Goal: Information Seeking & Learning: Find specific page/section

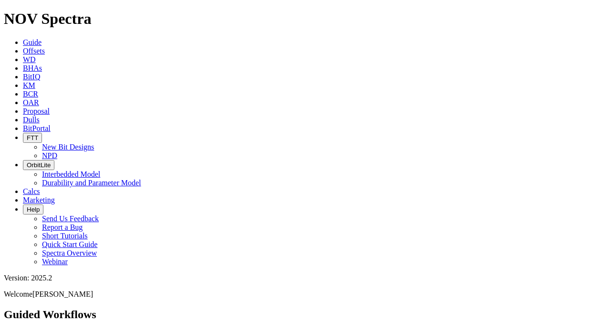
click at [23, 47] on icon at bounding box center [23, 51] width 0 height 8
select select
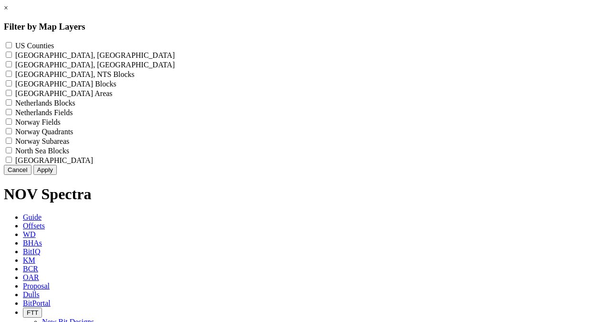
click at [12, 105] on Blocks "Netherlands Blocks - ()" at bounding box center [9, 102] width 6 height 6
checkbox Blocks "true"
click at [12, 115] on Fields "Netherlands Fields - ()" at bounding box center [9, 112] width 6 height 6
checkbox Fields "true"
click at [12, 153] on Blocks "North Sea Blocks - ()" at bounding box center [9, 150] width 6 height 6
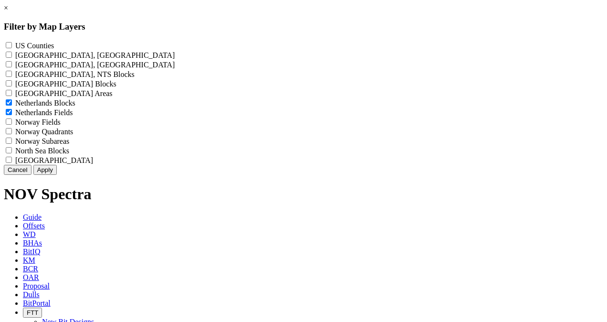
checkbox Blocks "true"
click at [57, 175] on button "Apply" at bounding box center [44, 170] width 23 height 10
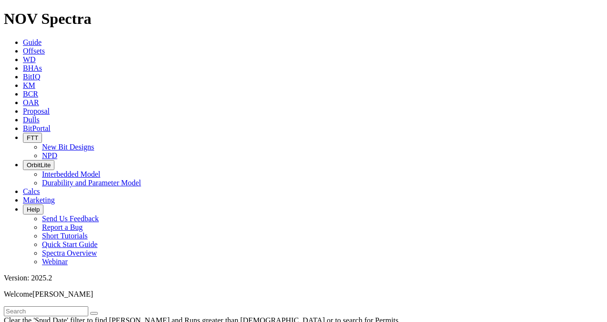
scroll to position [48, 0]
select select
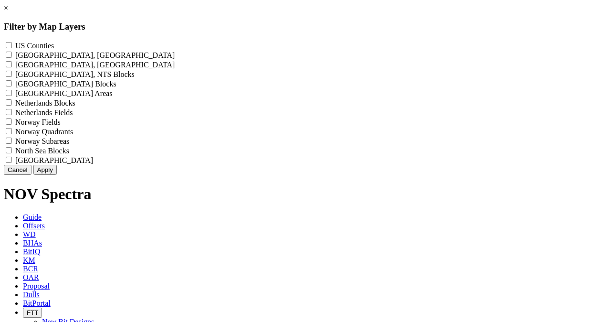
click at [12, 163] on Fields "North Sea Fields - ()" at bounding box center [9, 160] width 6 height 6
checkbox Fields "true"
click at [12, 153] on Blocks "North Sea Blocks - ()" at bounding box center [9, 150] width 6 height 6
checkbox Blocks "true"
click at [12, 105] on Blocks "Netherlands Blocks - ()" at bounding box center [9, 102] width 6 height 6
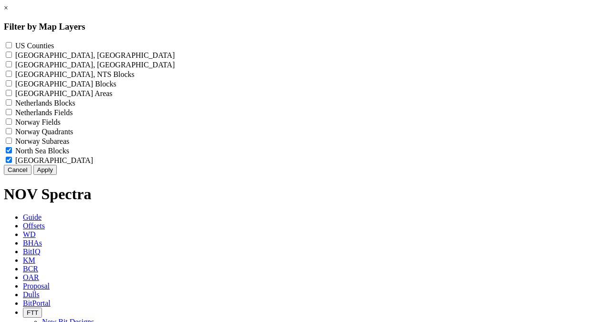
checkbox Blocks "true"
click at [12, 115] on Fields "Netherlands Fields - ()" at bounding box center [9, 112] width 6 height 6
checkbox Fields "true"
click at [57, 175] on button "Apply" at bounding box center [44, 170] width 23 height 10
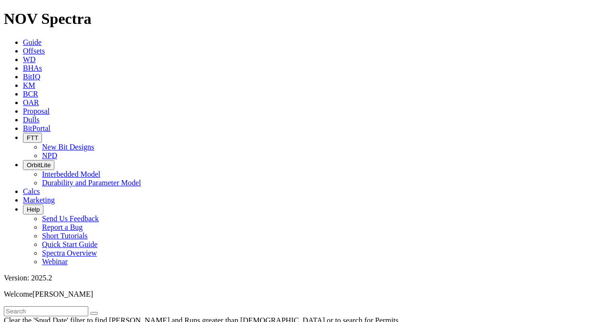
scroll to position [143, 0]
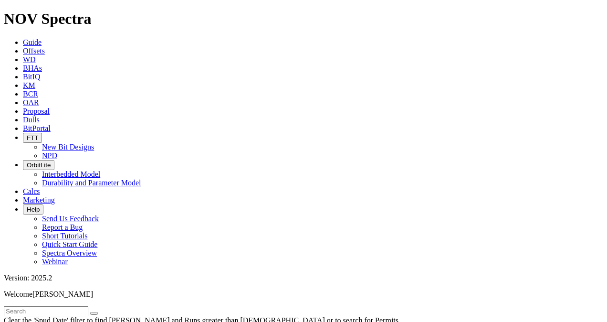
type input "[DATE]"
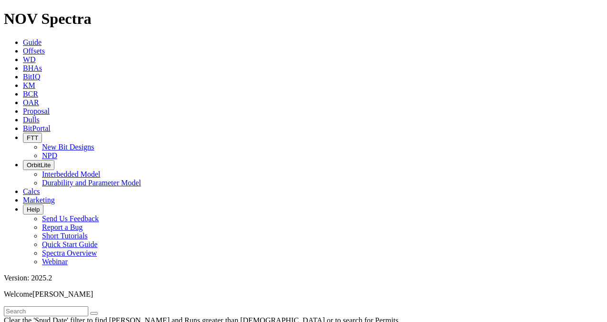
select select
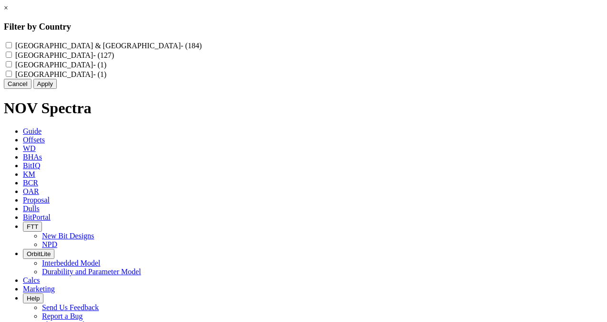
click at [12, 58] on input "Netherlands - (127)" at bounding box center [9, 55] width 6 height 6
checkbox input "true"
click at [12, 77] on input "Norway - (1)" at bounding box center [9, 74] width 6 height 6
checkbox input "false"
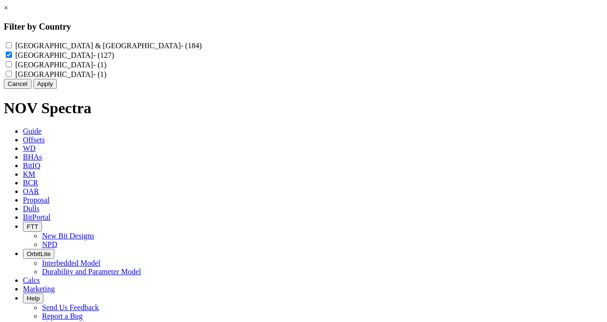
click at [12, 58] on input "Netherlands - (127)" at bounding box center [9, 55] width 6 height 6
checkbox input "false"
click at [12, 67] on input "Ireland - (1)" at bounding box center [9, 64] width 6 height 6
checkbox input "true"
click at [57, 89] on button "Apply" at bounding box center [44, 84] width 23 height 10
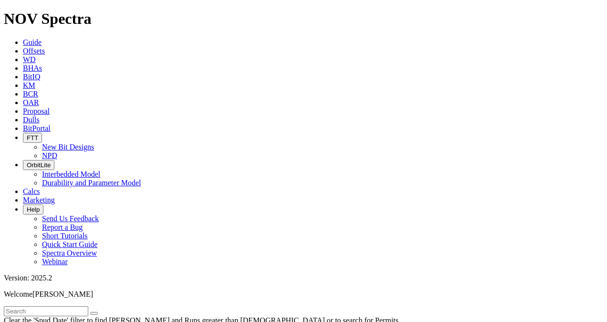
select select
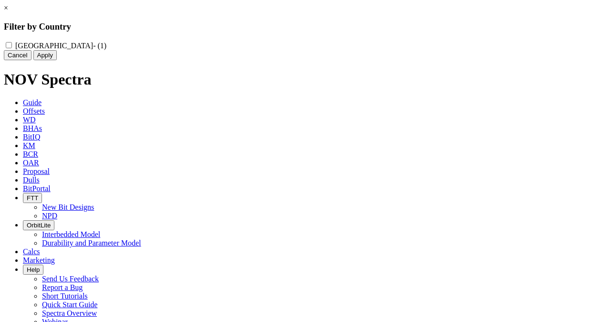
click at [31, 60] on button "Cancel" at bounding box center [18, 55] width 28 height 10
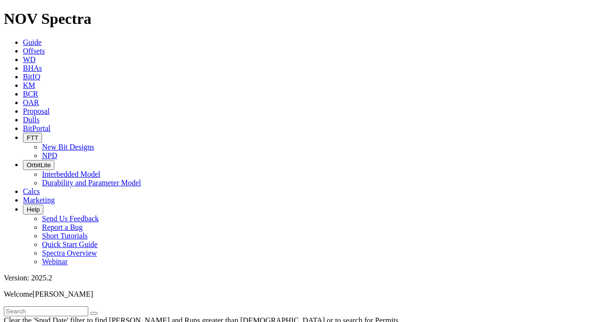
click at [23, 38] on span "Guide" at bounding box center [32, 42] width 19 height 8
